Goal: Task Accomplishment & Management: Manage account settings

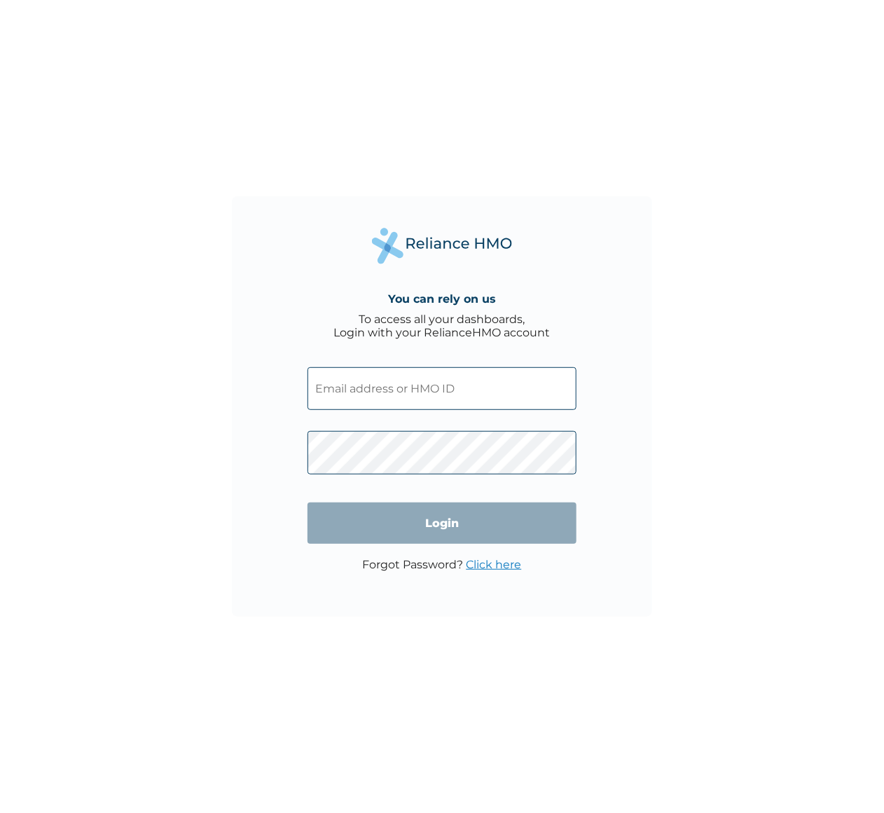
type input "[PERSON_NAME][EMAIL_ADDRESS][DOMAIN_NAME]"
click at [576, 316] on div "You can rely on us To access all your dashboards, Login with your RelianceHMO a…" at bounding box center [442, 406] width 420 height 420
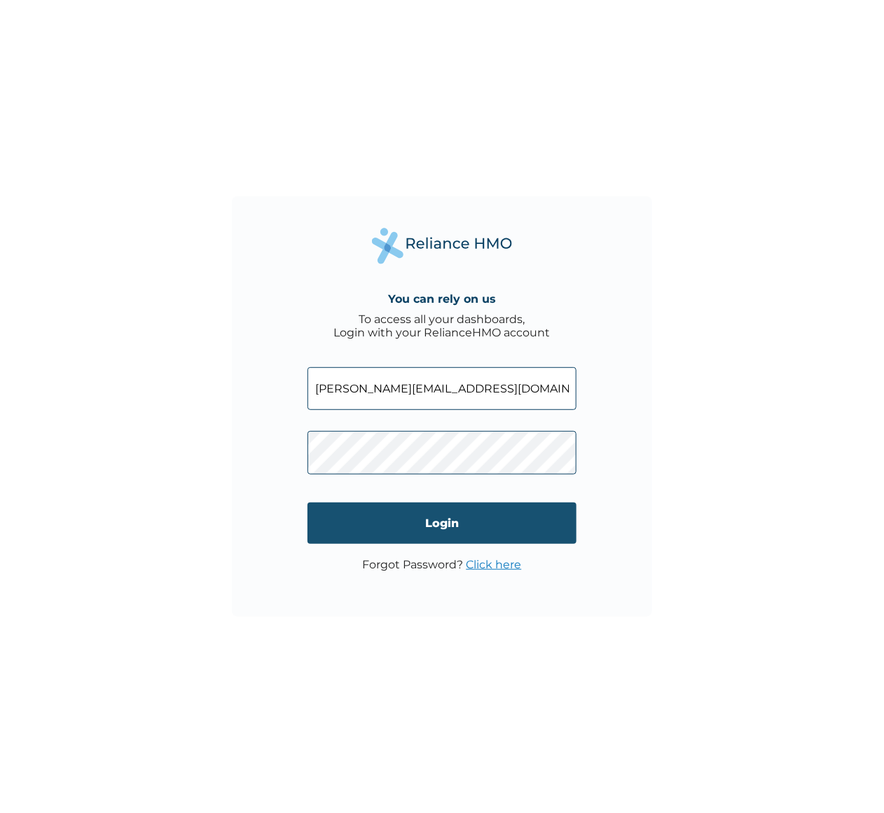
click at [443, 519] on input "Login" at bounding box center [442, 522] width 269 height 41
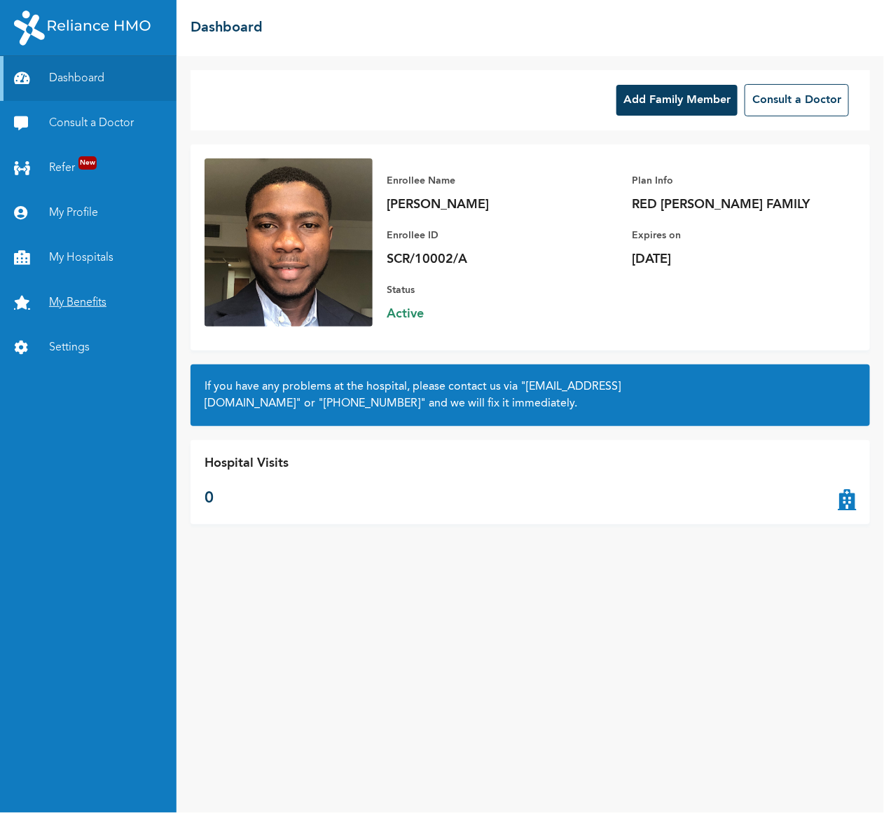
click at [67, 293] on link "My Benefits" at bounding box center [88, 302] width 177 height 45
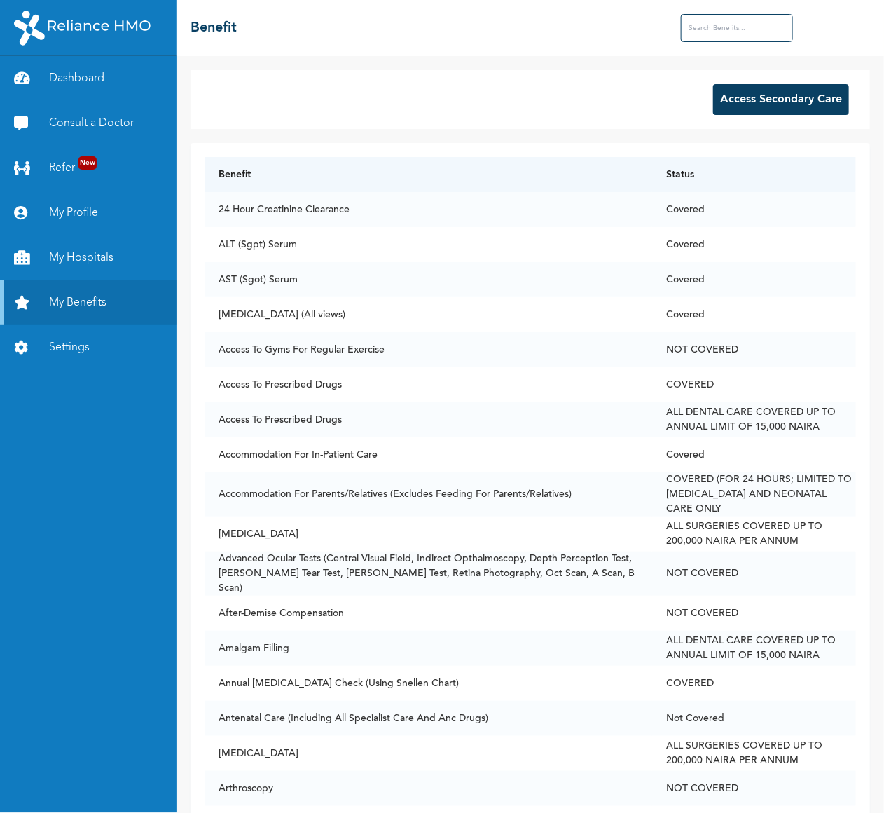
click at [727, 25] on input "text" at bounding box center [737, 28] width 112 height 28
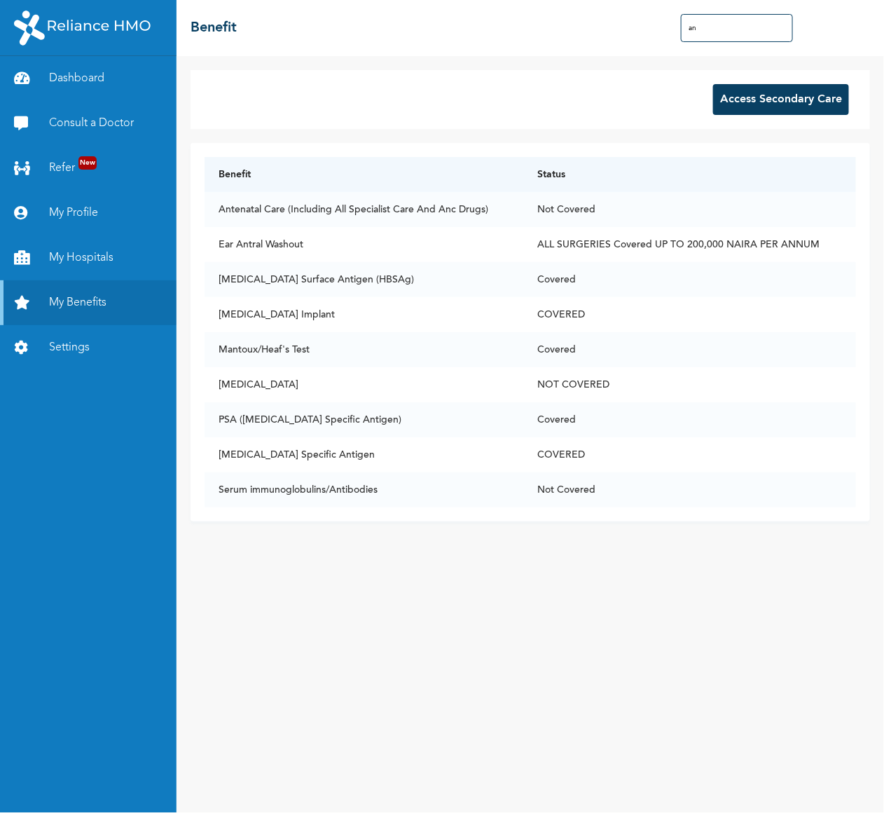
type input "a"
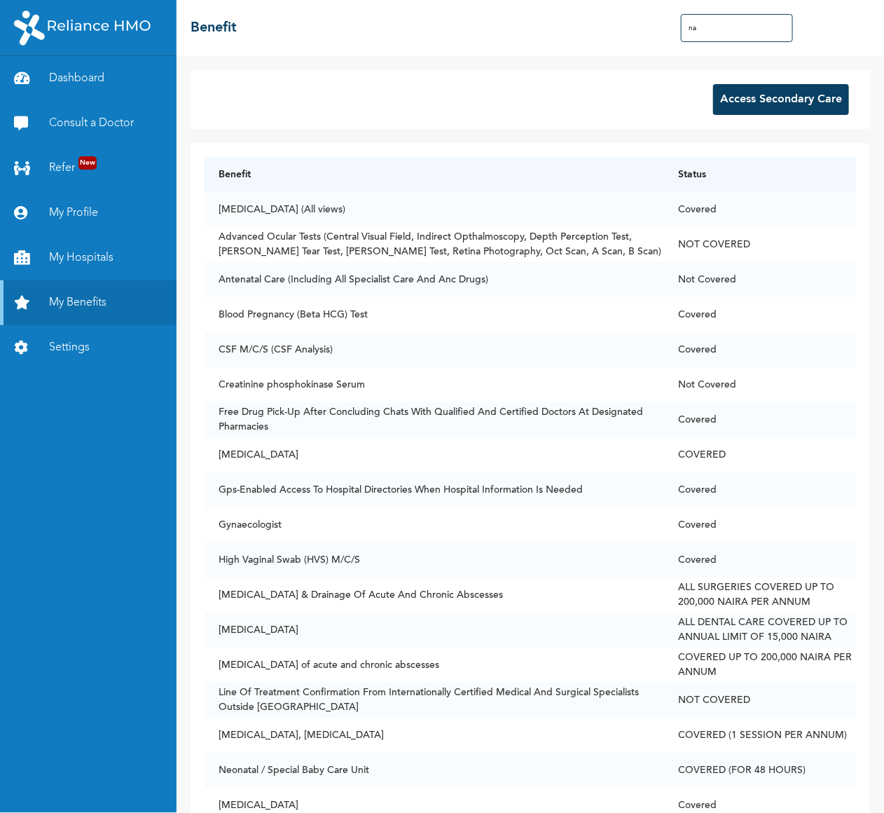
type input "n"
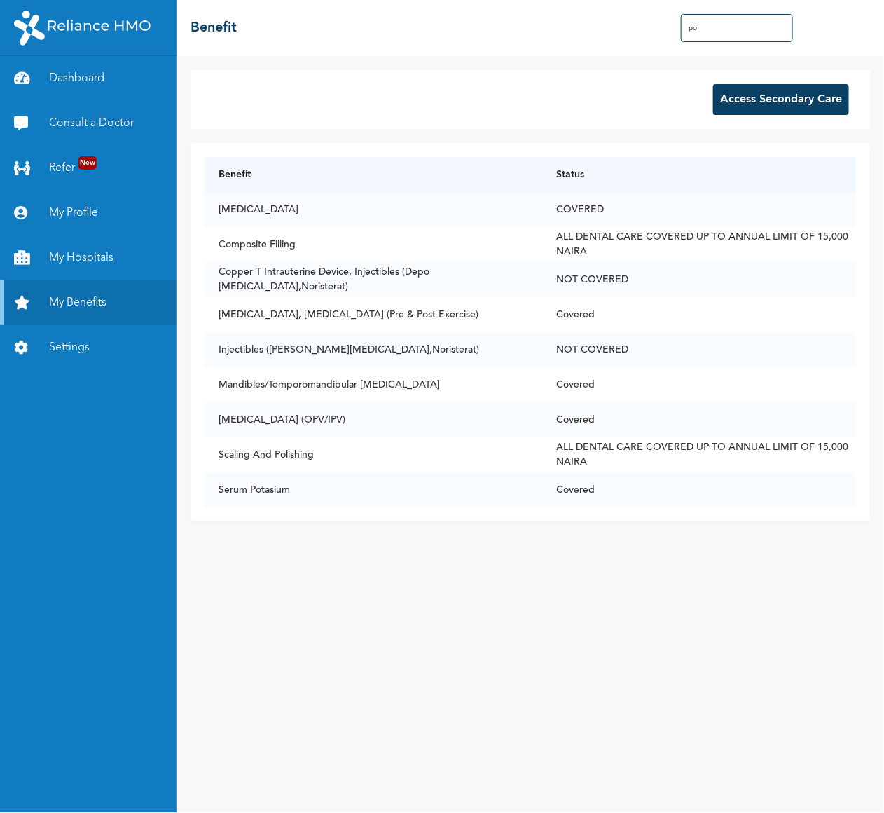
type input "p"
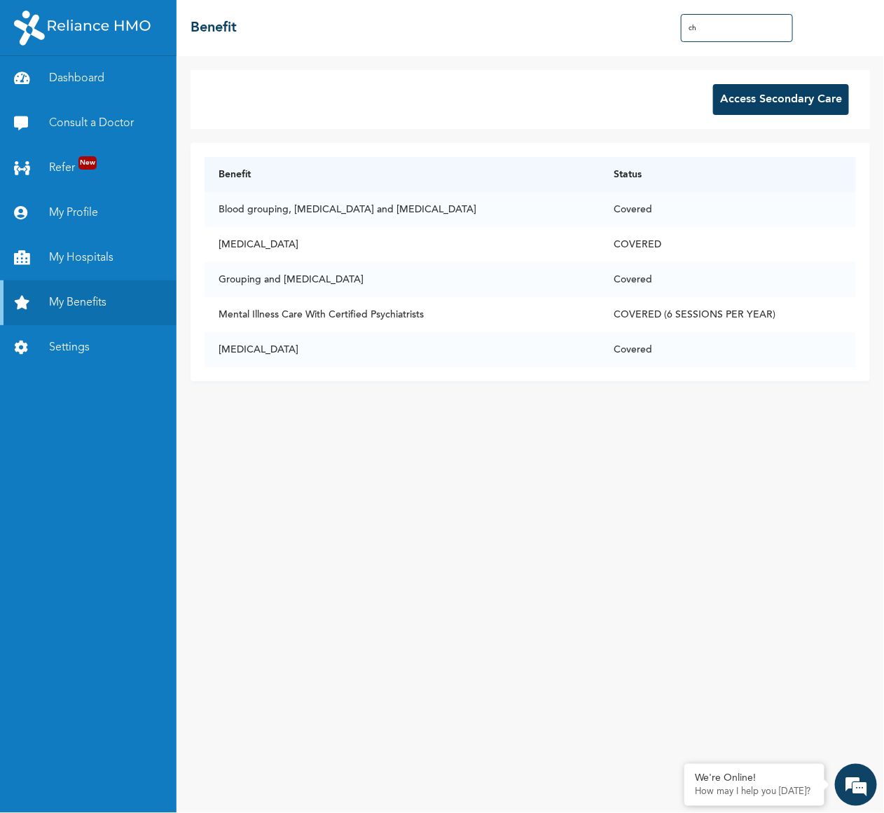
type input "c"
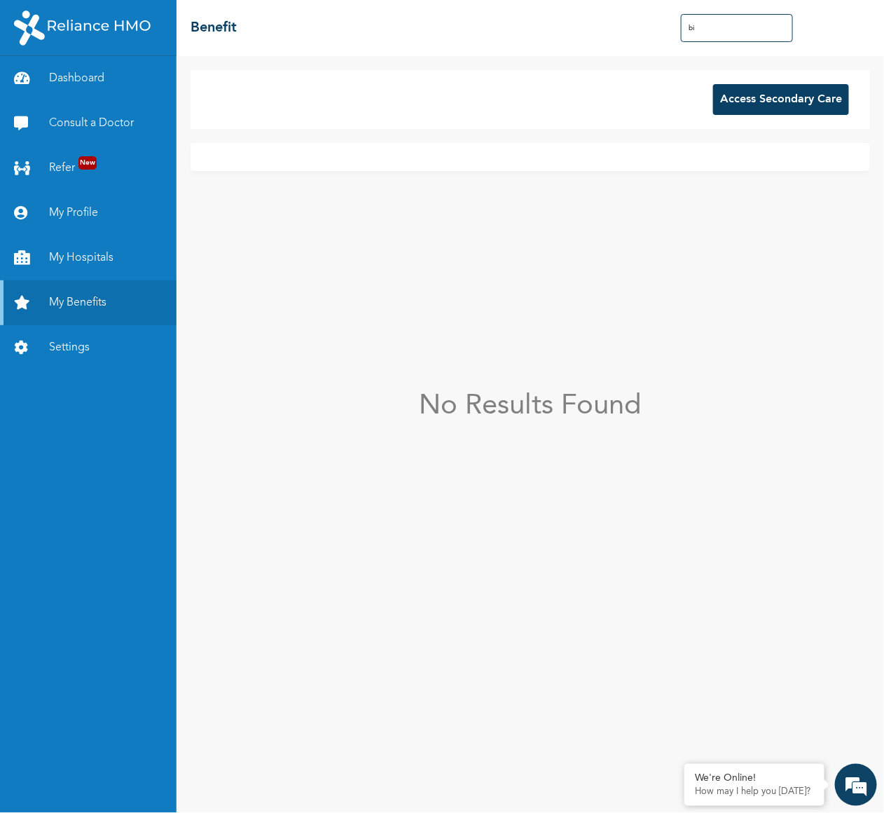
type input "b"
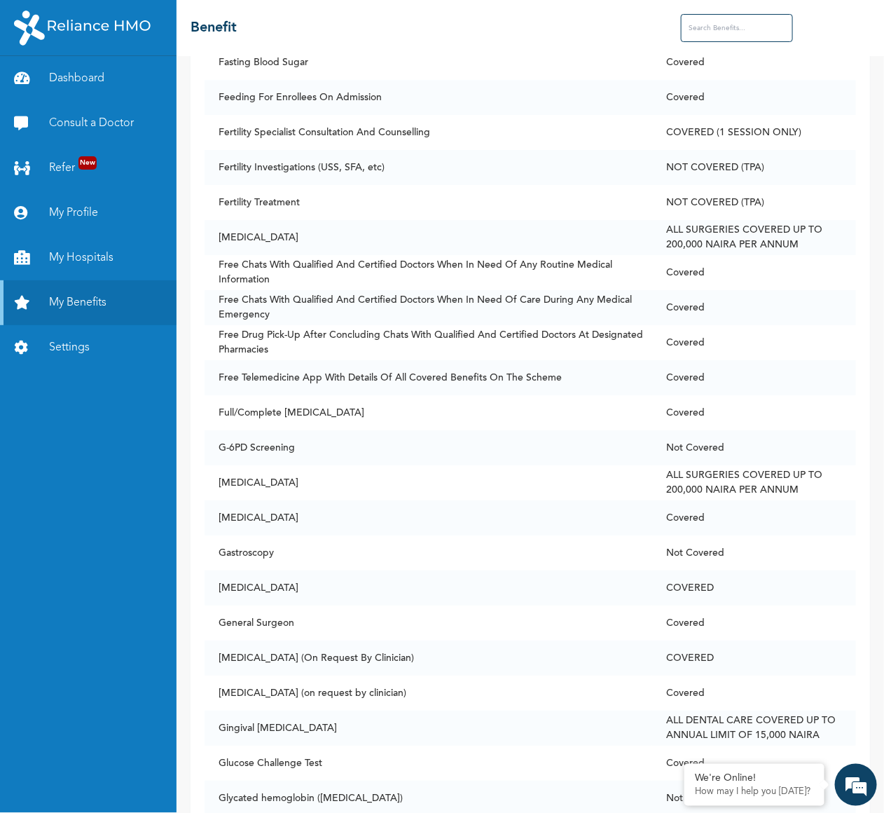
scroll to position [3215, 0]
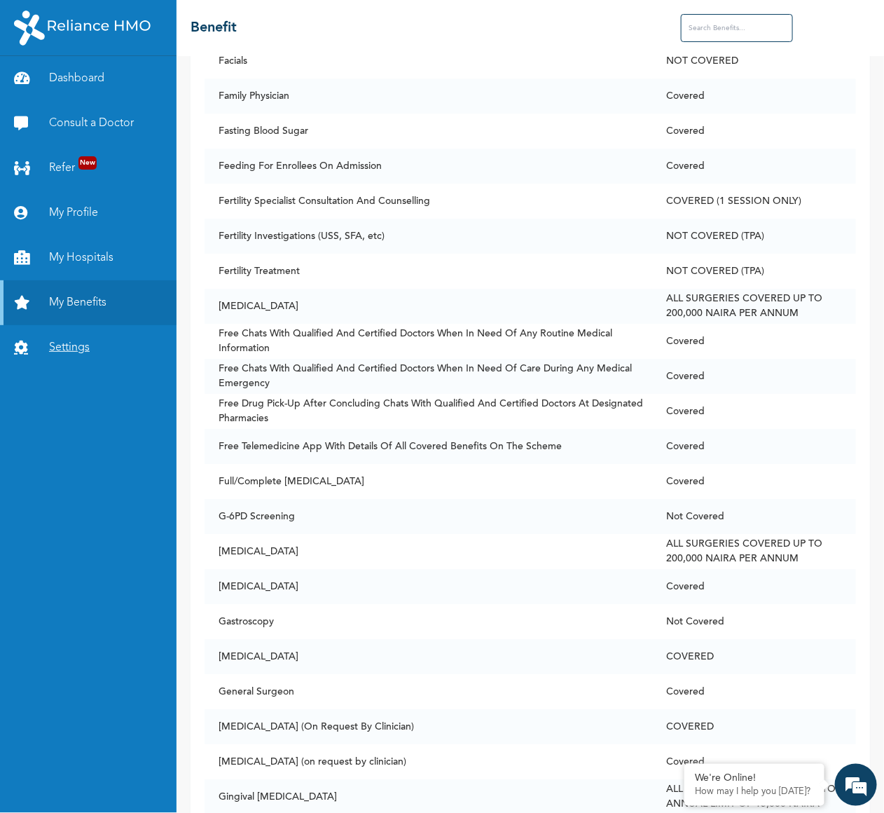
click at [46, 350] on link "Settings" at bounding box center [88, 347] width 177 height 45
